Goal: Task Accomplishment & Management: Manage account settings

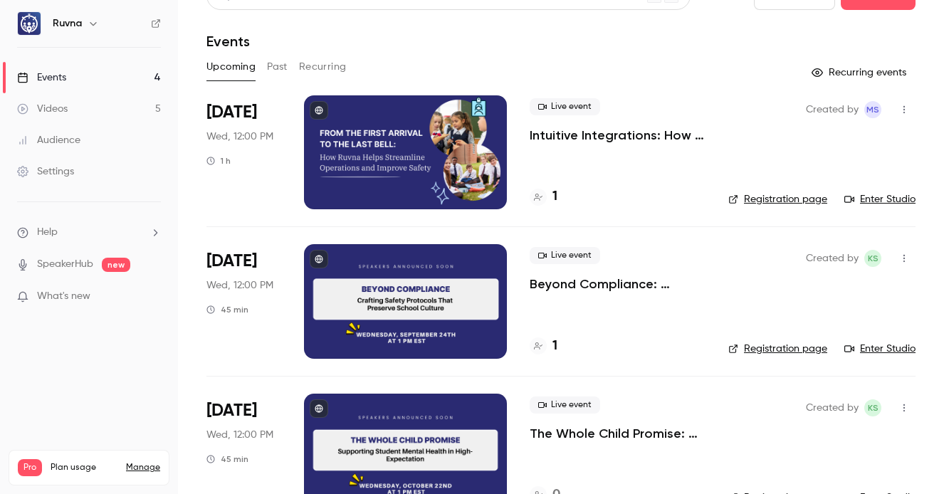
scroll to position [147, 0]
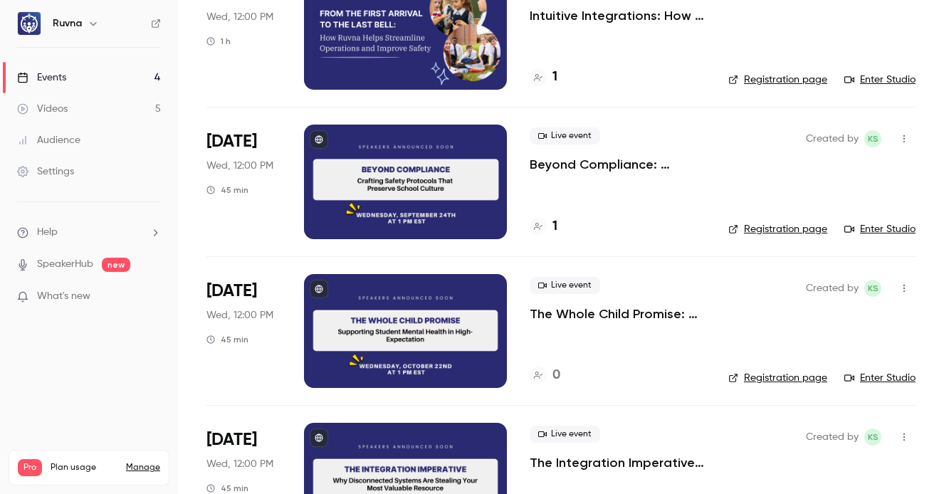
click at [583, 165] on p "Beyond Compliance: Crafting Safety Protocols That Preserve School Culture" at bounding box center [618, 164] width 176 height 17
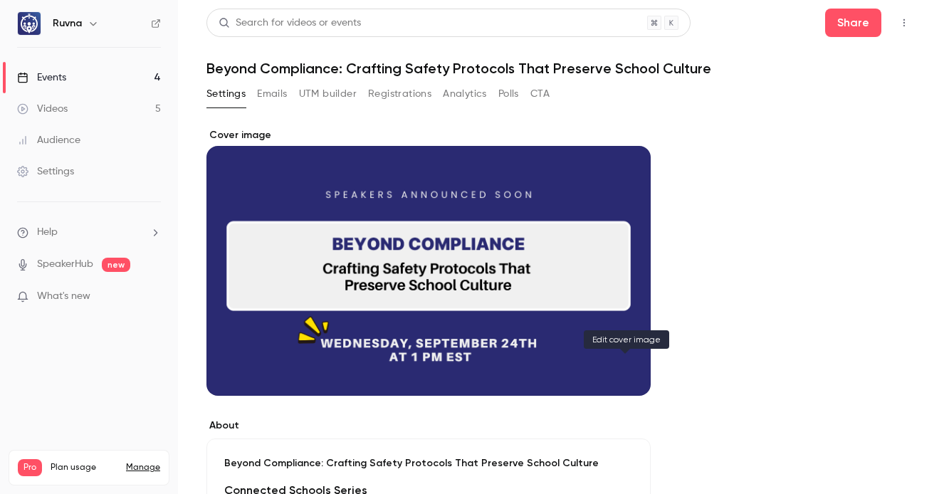
click at [622, 372] on icon "Cover image" at bounding box center [625, 369] width 16 height 11
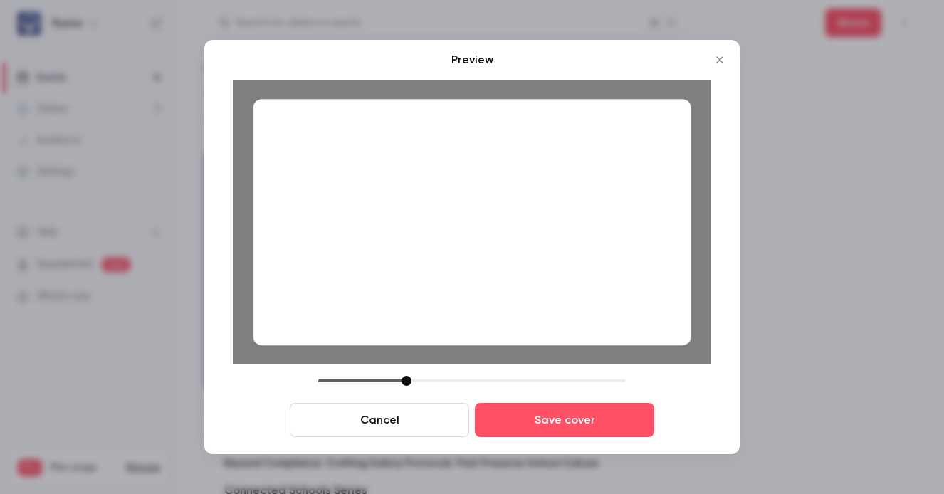
drag, startPoint x: 417, startPoint y: 379, endPoint x: 404, endPoint y: 379, distance: 13.5
click at [404, 379] on div at bounding box center [406, 381] width 10 height 10
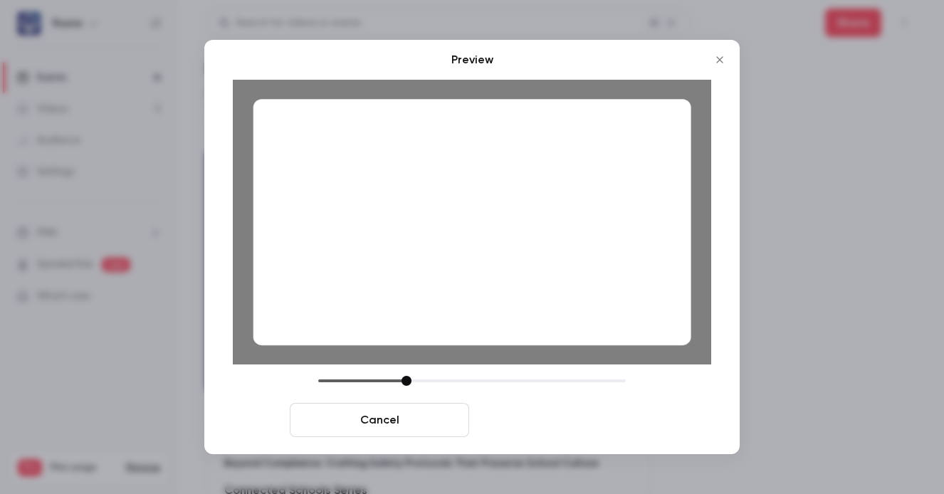
click at [597, 417] on button "Save cover" at bounding box center [564, 420] width 179 height 34
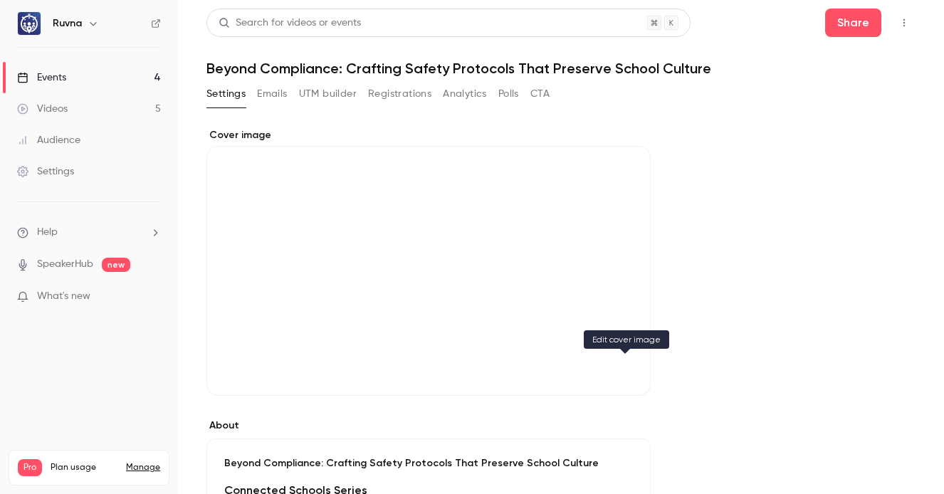
click at [624, 370] on icon "Cover image" at bounding box center [625, 369] width 16 height 11
click at [618, 369] on icon "Cover image" at bounding box center [625, 369] width 16 height 11
click at [146, 78] on link "Events 4" at bounding box center [89, 77] width 178 height 31
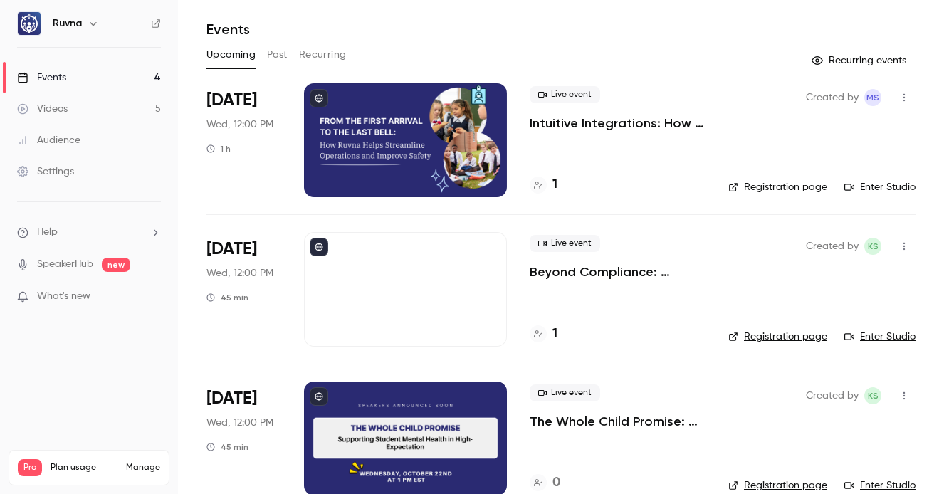
scroll to position [102, 0]
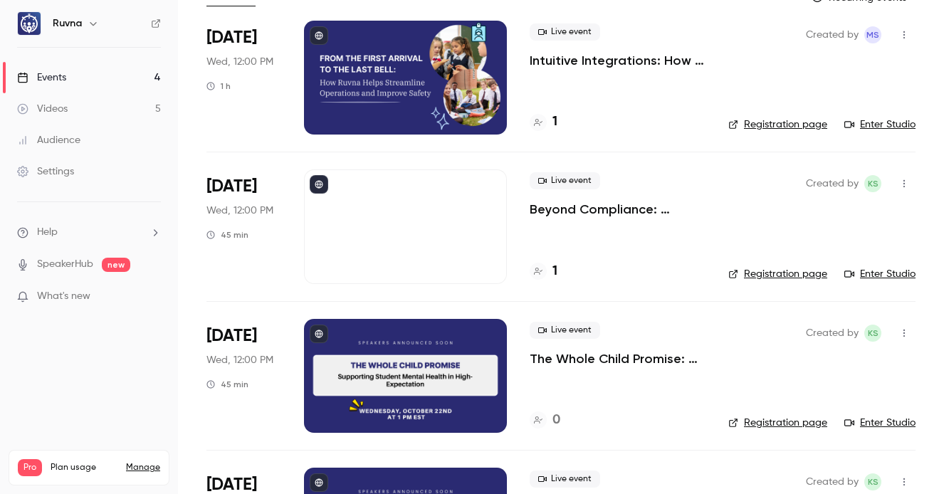
click at [569, 208] on p "Beyond Compliance: Crafting Safety Protocols That Preserve School Culture" at bounding box center [618, 209] width 176 height 17
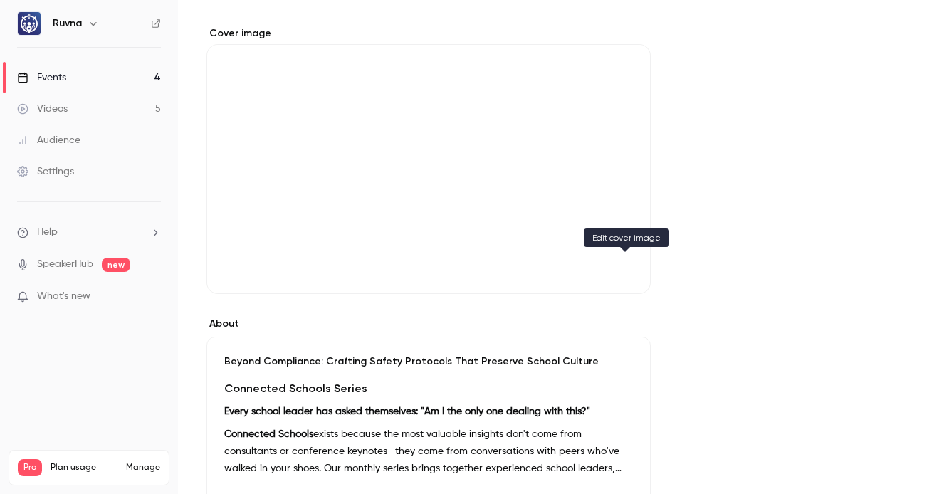
click at [634, 270] on button "Cover image" at bounding box center [625, 268] width 28 height 28
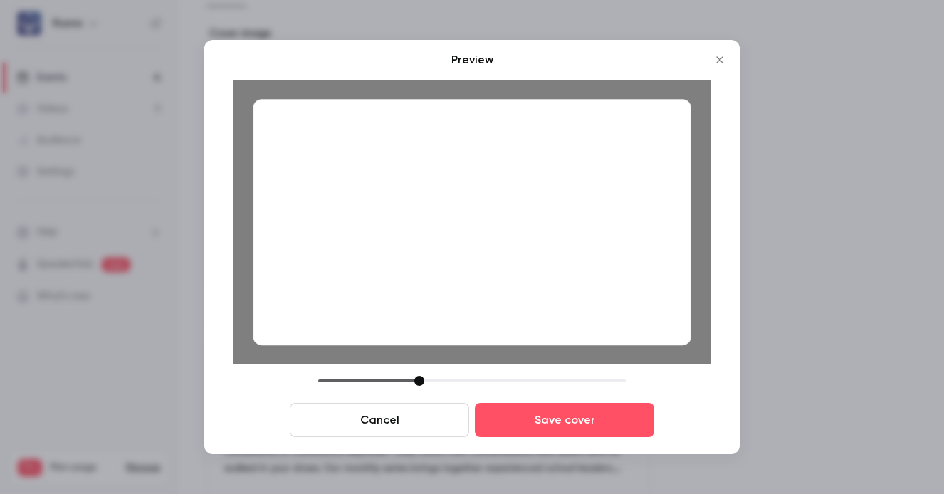
click at [419, 377] on div at bounding box center [419, 381] width 10 height 10
click at [426, 415] on button "Cancel" at bounding box center [379, 420] width 179 height 34
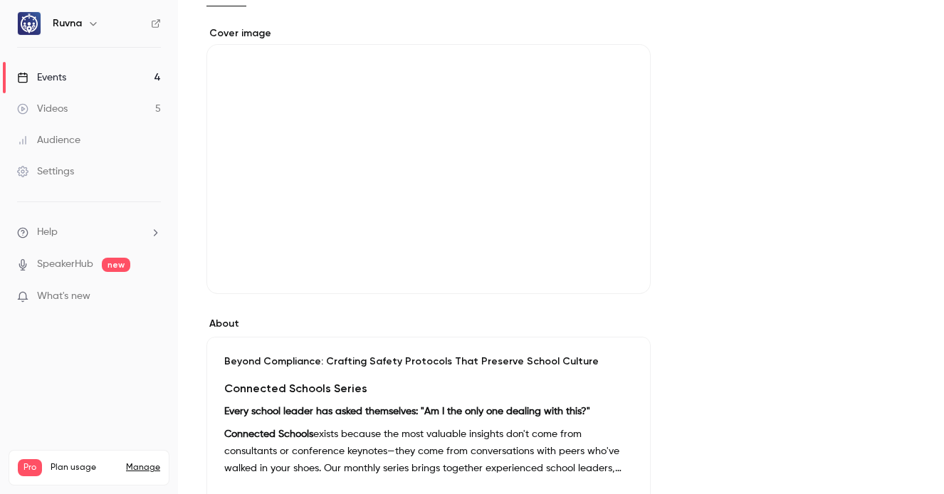
click at [626, 263] on icon "Cover image" at bounding box center [625, 268] width 16 height 11
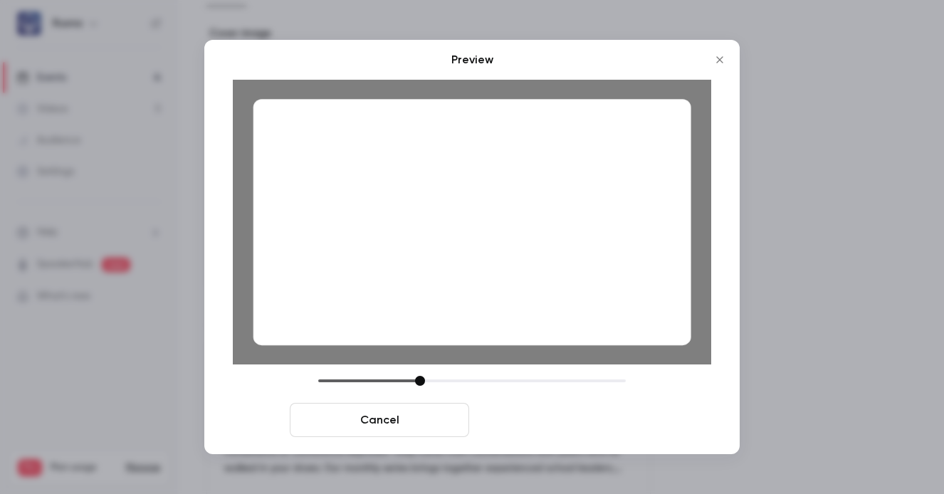
click at [631, 419] on button "Save cover" at bounding box center [564, 420] width 179 height 34
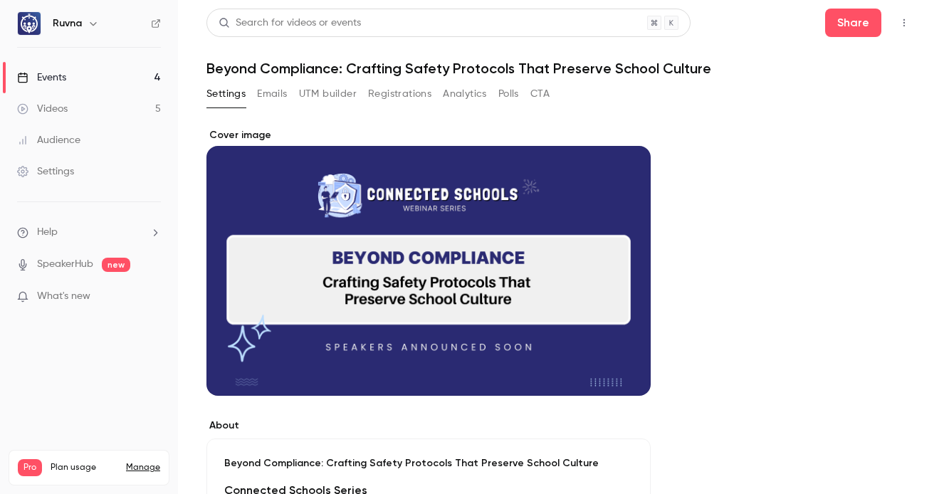
click at [131, 72] on link "Events 4" at bounding box center [89, 77] width 178 height 31
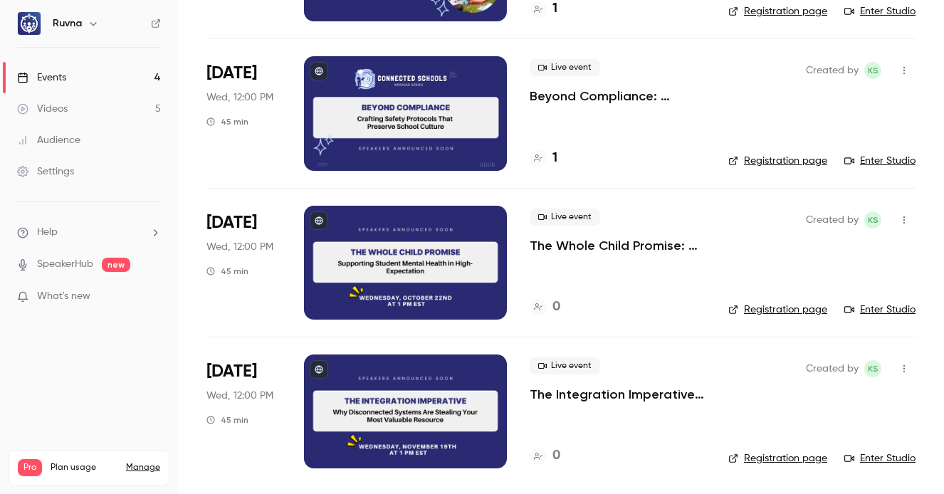
scroll to position [215, 0]
click at [562, 239] on p "The Whole Child Promise: Supporting Student Mental Health in High-Expectation E…" at bounding box center [618, 245] width 176 height 17
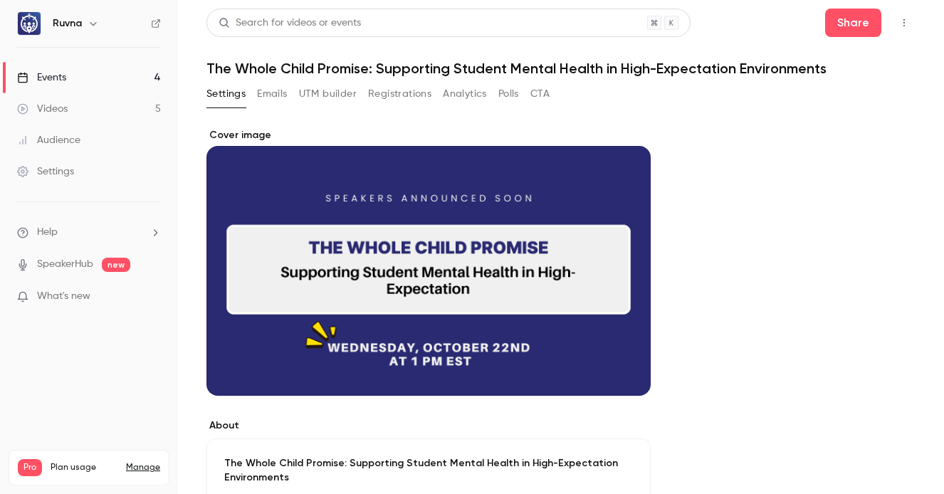
click at [630, 370] on icon "Cover image" at bounding box center [625, 369] width 16 height 11
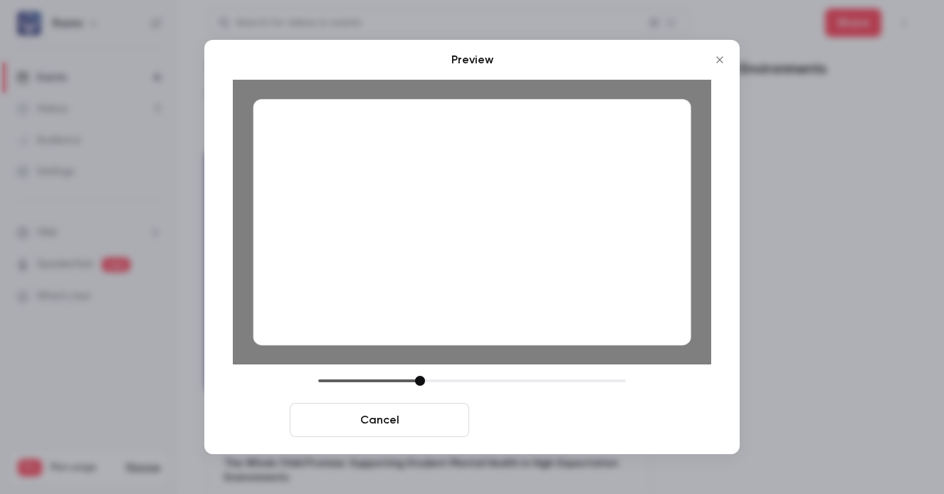
click at [593, 410] on button "Save cover" at bounding box center [564, 420] width 179 height 34
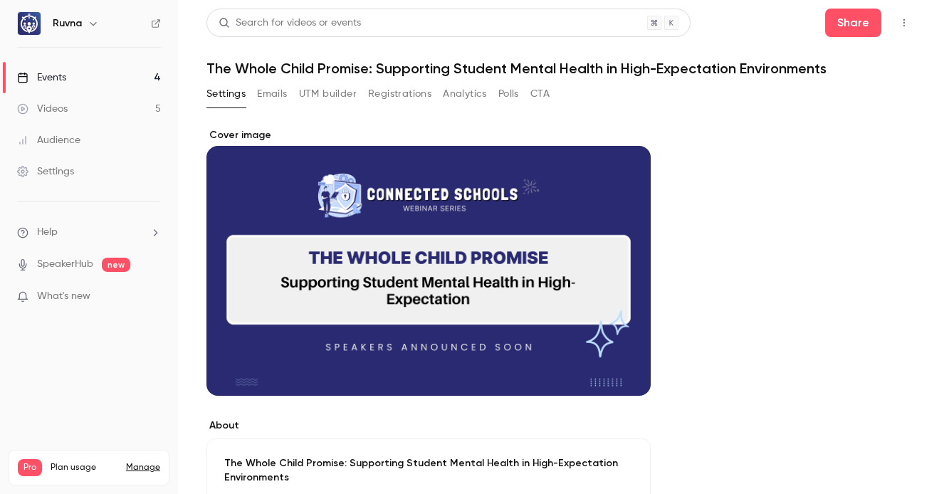
click at [107, 76] on link "Events 4" at bounding box center [89, 77] width 178 height 31
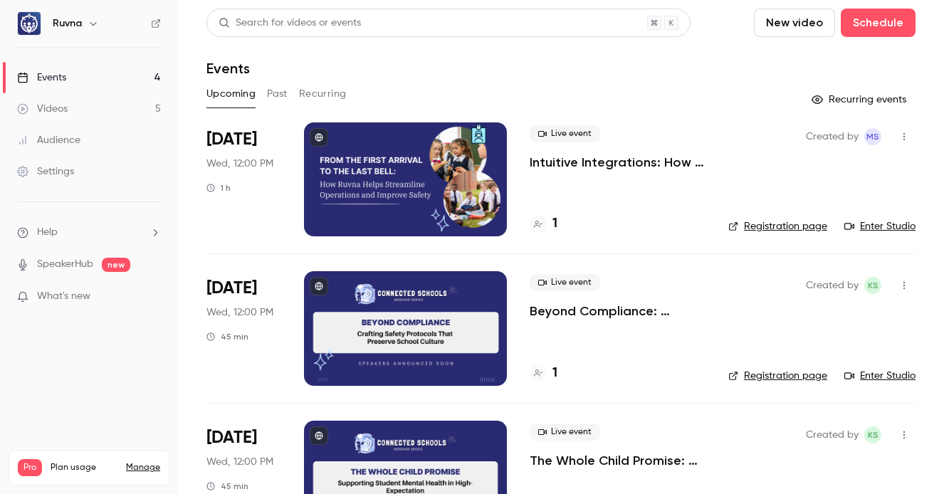
scroll to position [215, 0]
